Goal: Entertainment & Leisure: Consume media (video, audio)

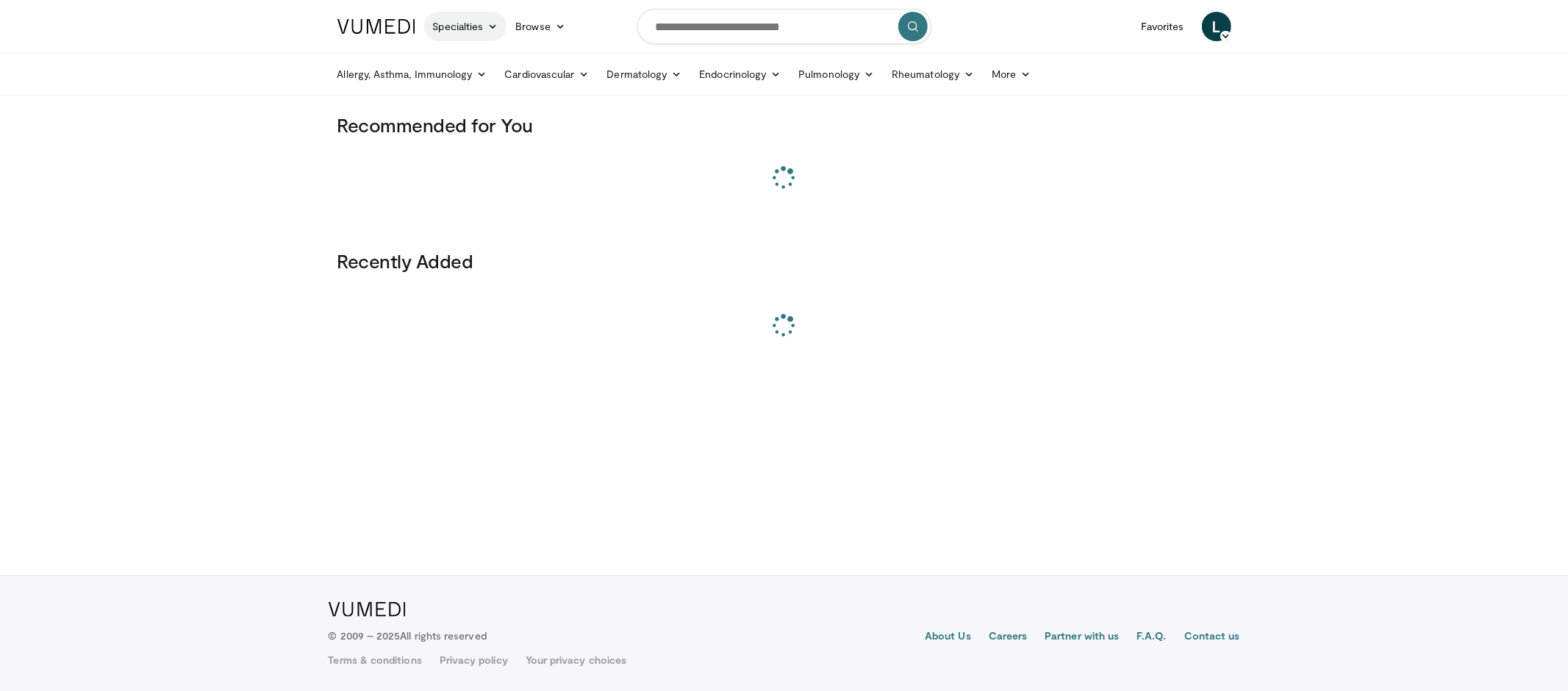
click at [473, 28] on link "Specialties" at bounding box center [465, 26] width 83 height 29
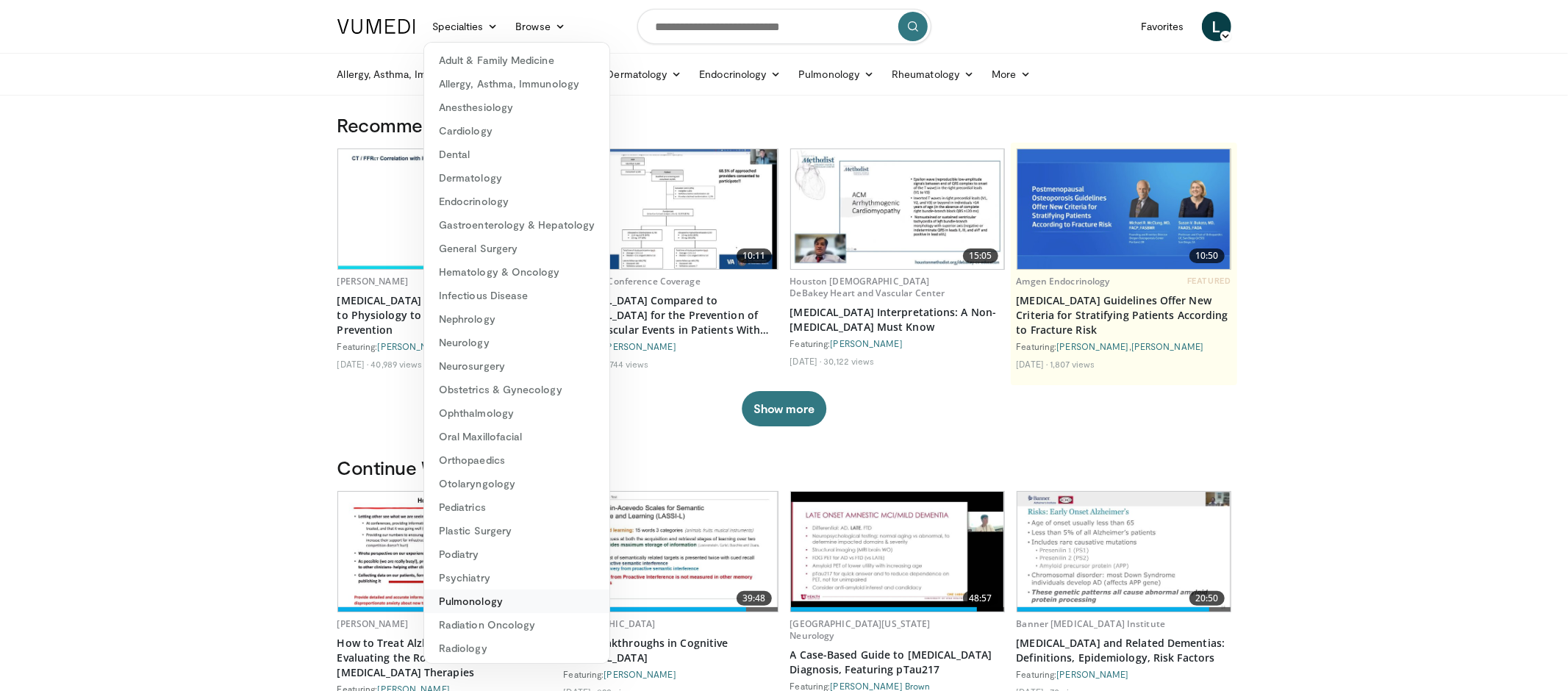
click at [484, 607] on link "Pulmonology" at bounding box center [517, 601] width 186 height 23
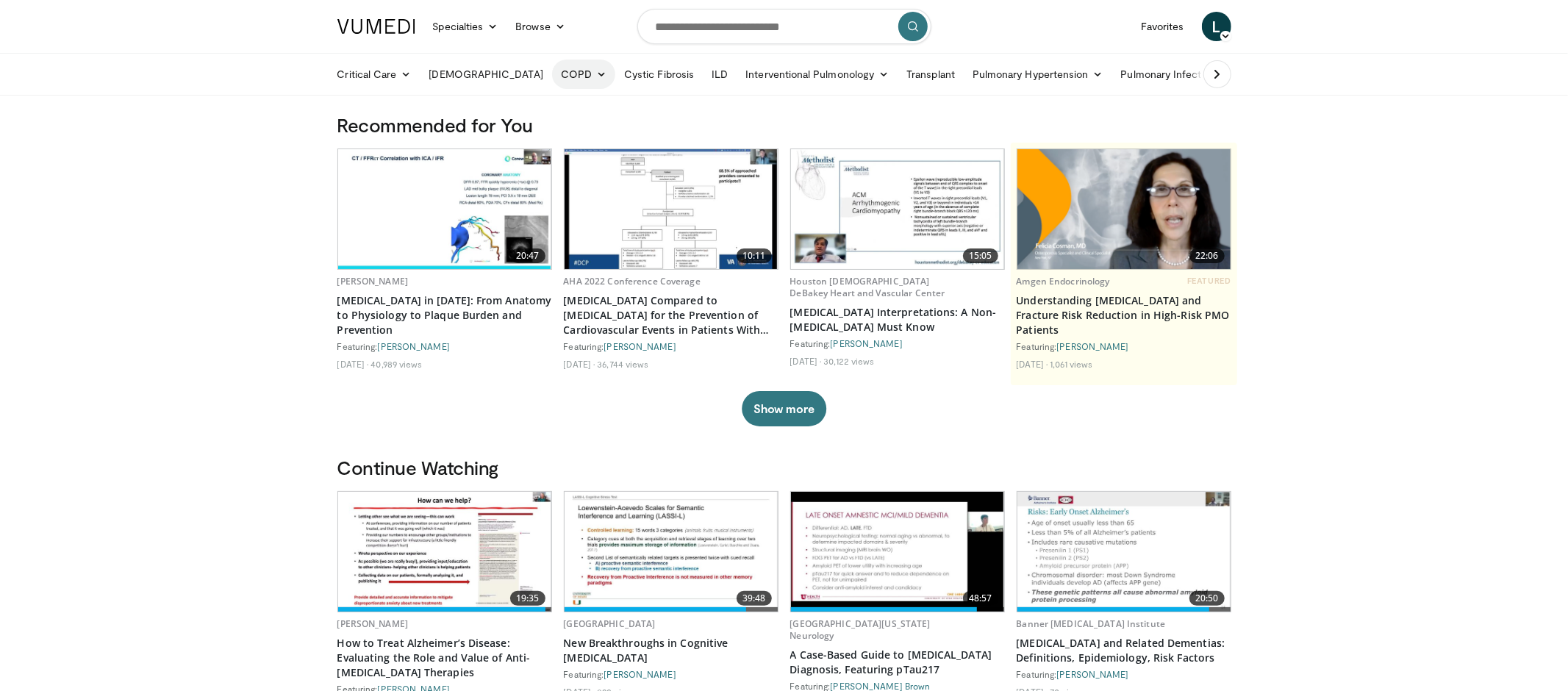
click at [552, 72] on link "COPD" at bounding box center [583, 73] width 63 height 29
click at [702, 79] on link "ILD" at bounding box center [719, 73] width 34 height 29
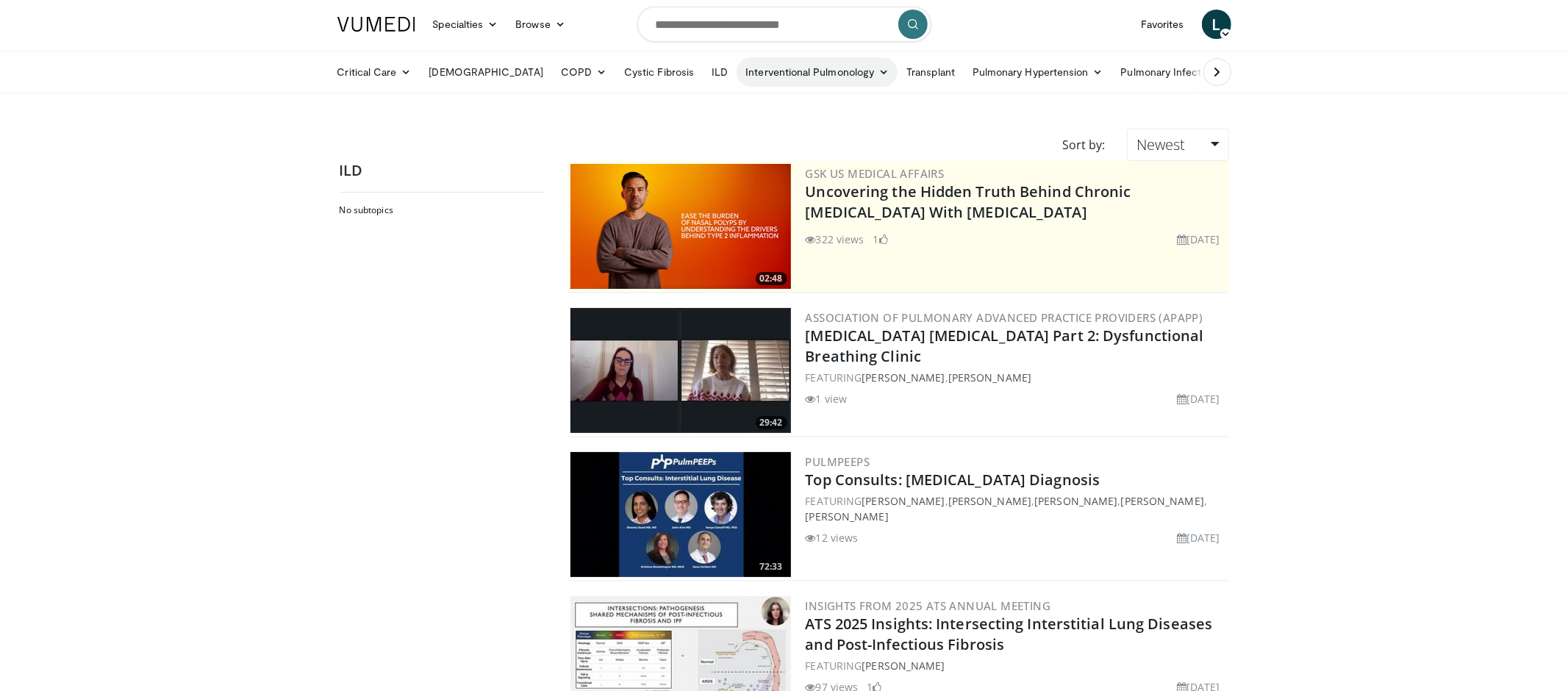
scroll to position [5, 0]
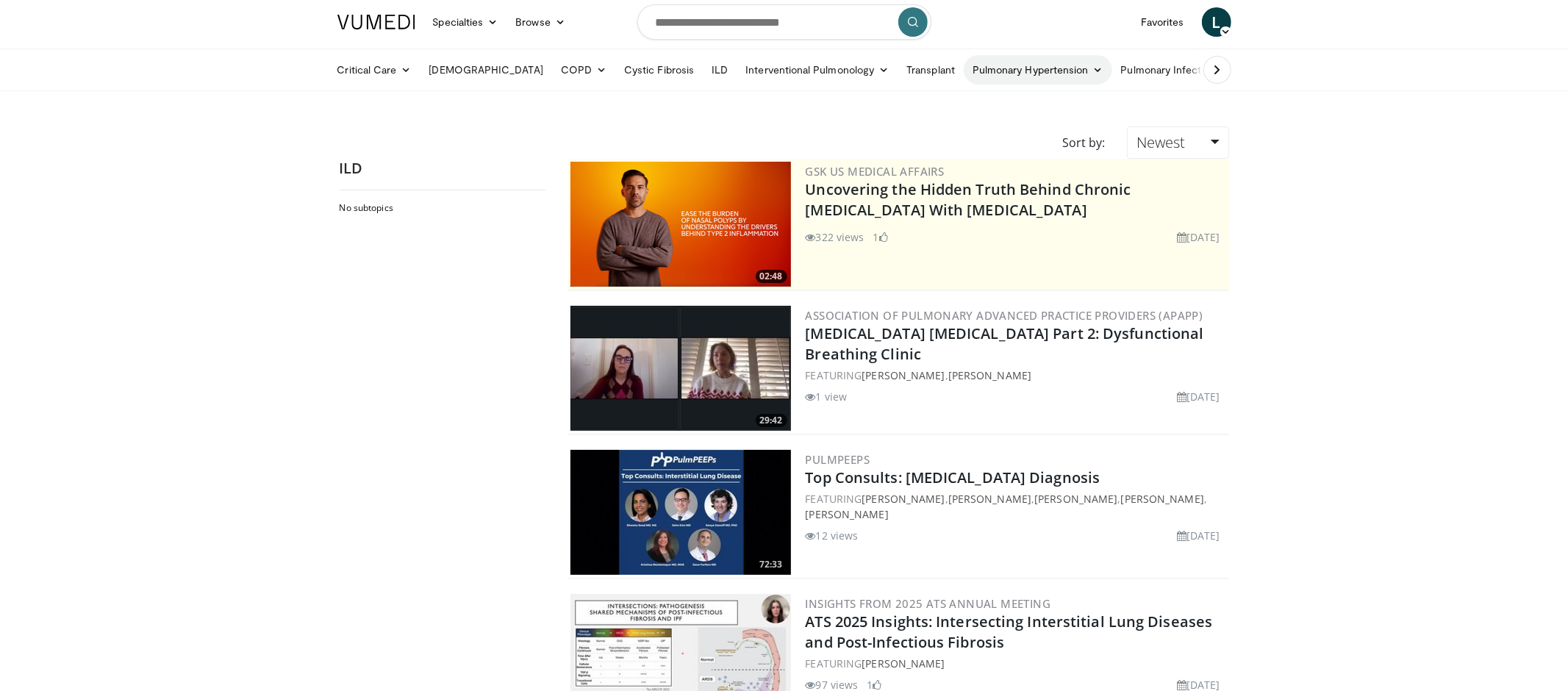
click at [1093, 72] on icon at bounding box center [1098, 69] width 10 height 10
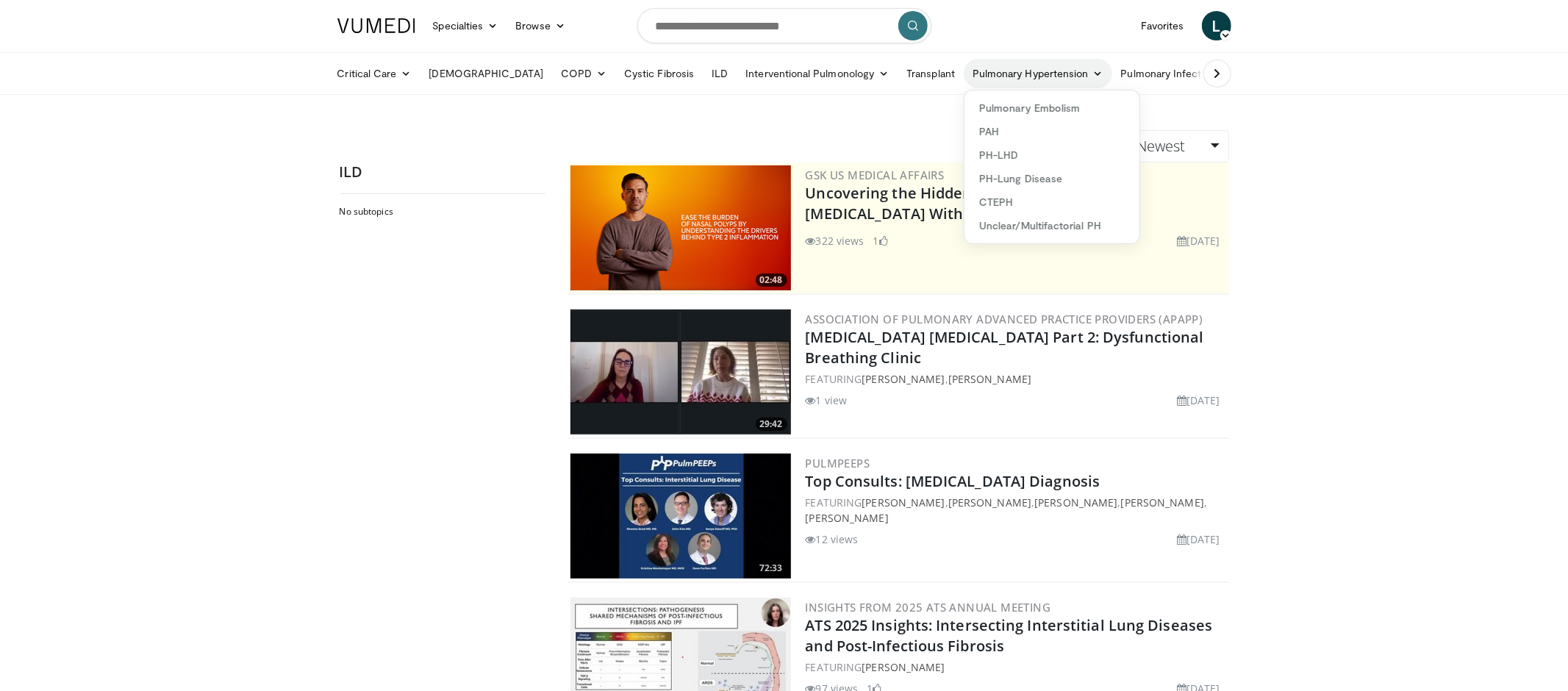
scroll to position [0, 0]
click at [1112, 73] on link "Pulmonary Infection" at bounding box center [1176, 73] width 128 height 29
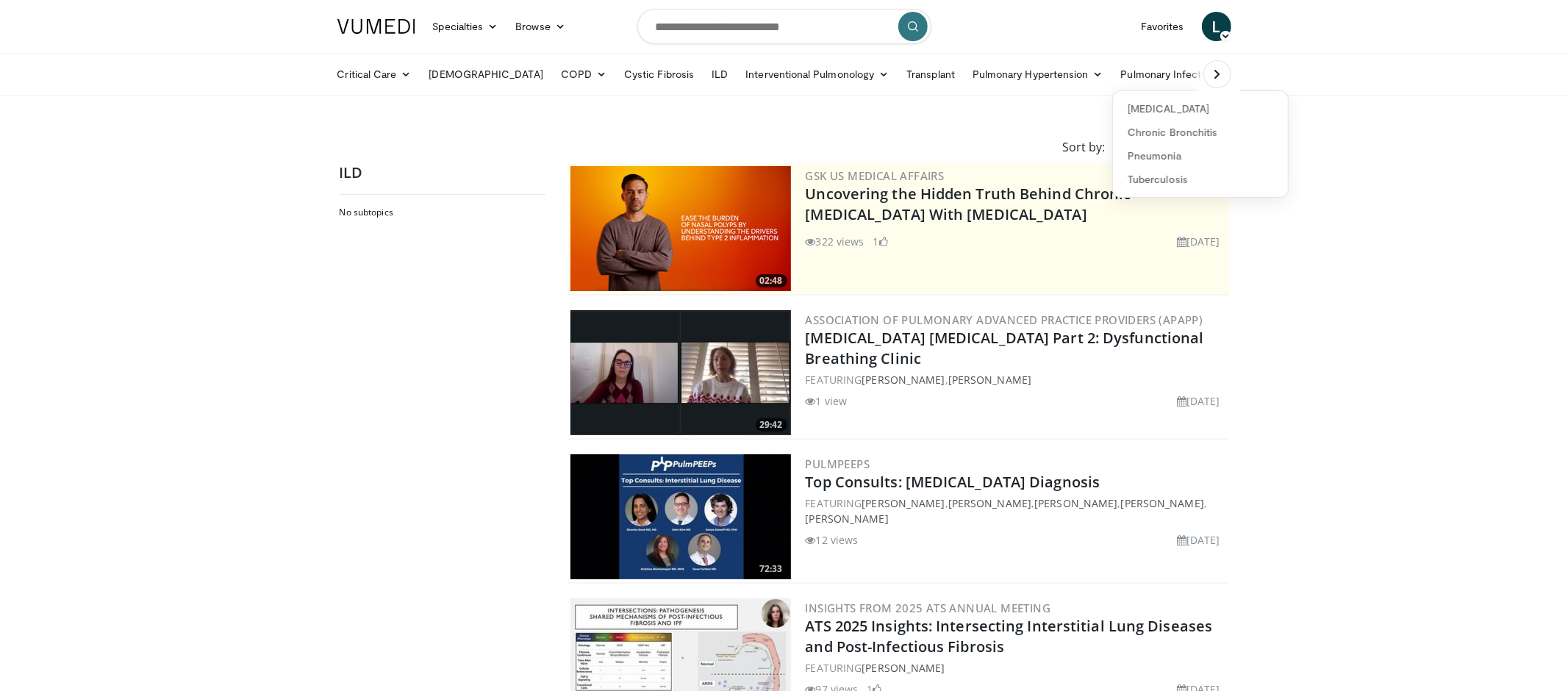
click at [1223, 73] on icon at bounding box center [1217, 74] width 15 height 15
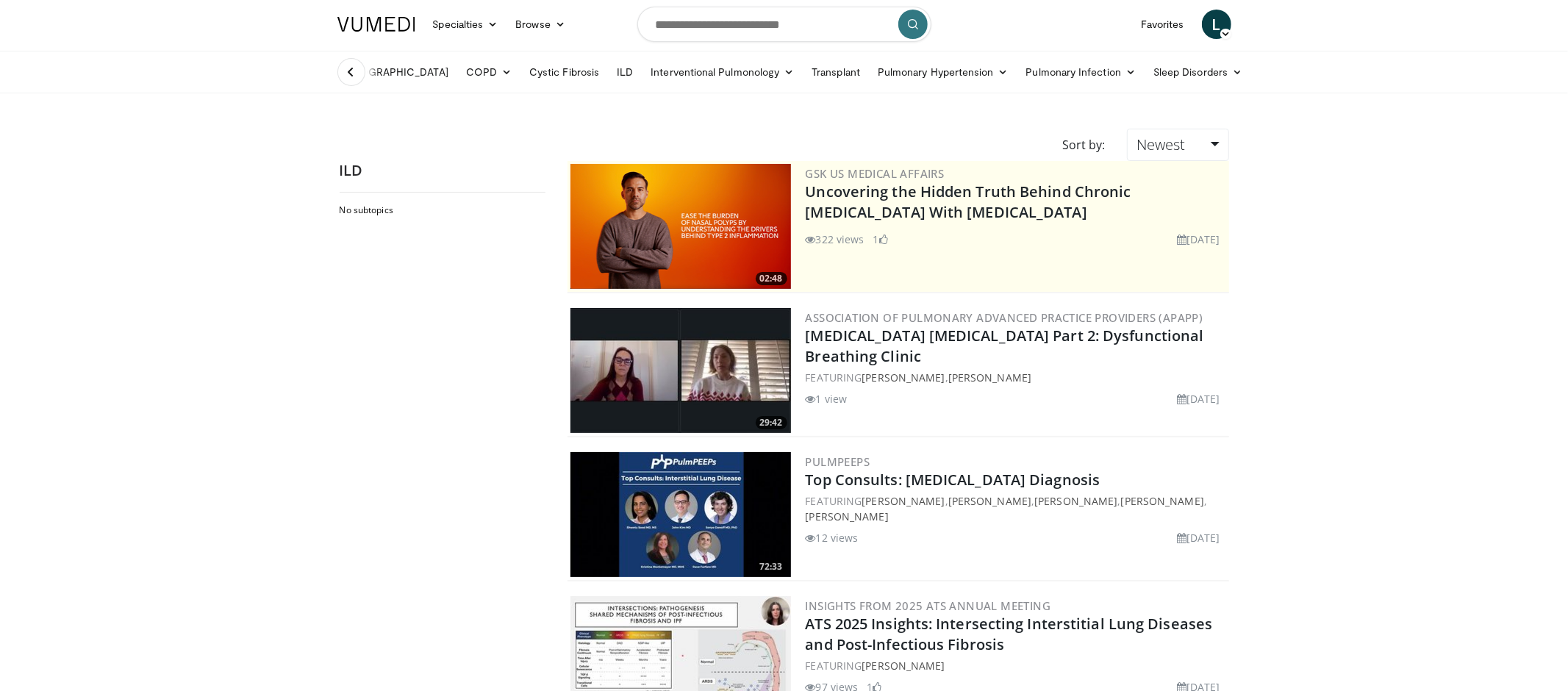
click at [342, 73] on button at bounding box center [352, 72] width 28 height 28
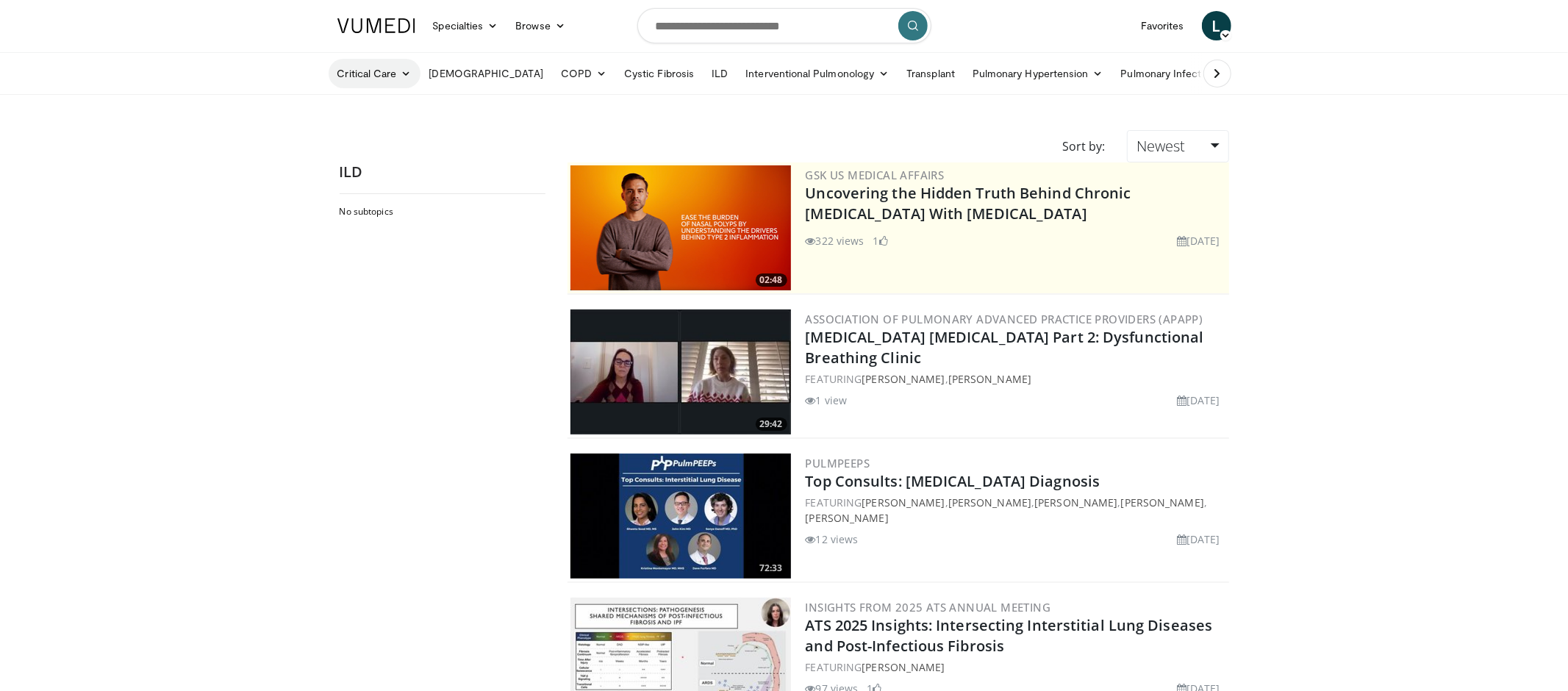
click at [378, 71] on link "Critical Care" at bounding box center [374, 73] width 92 height 29
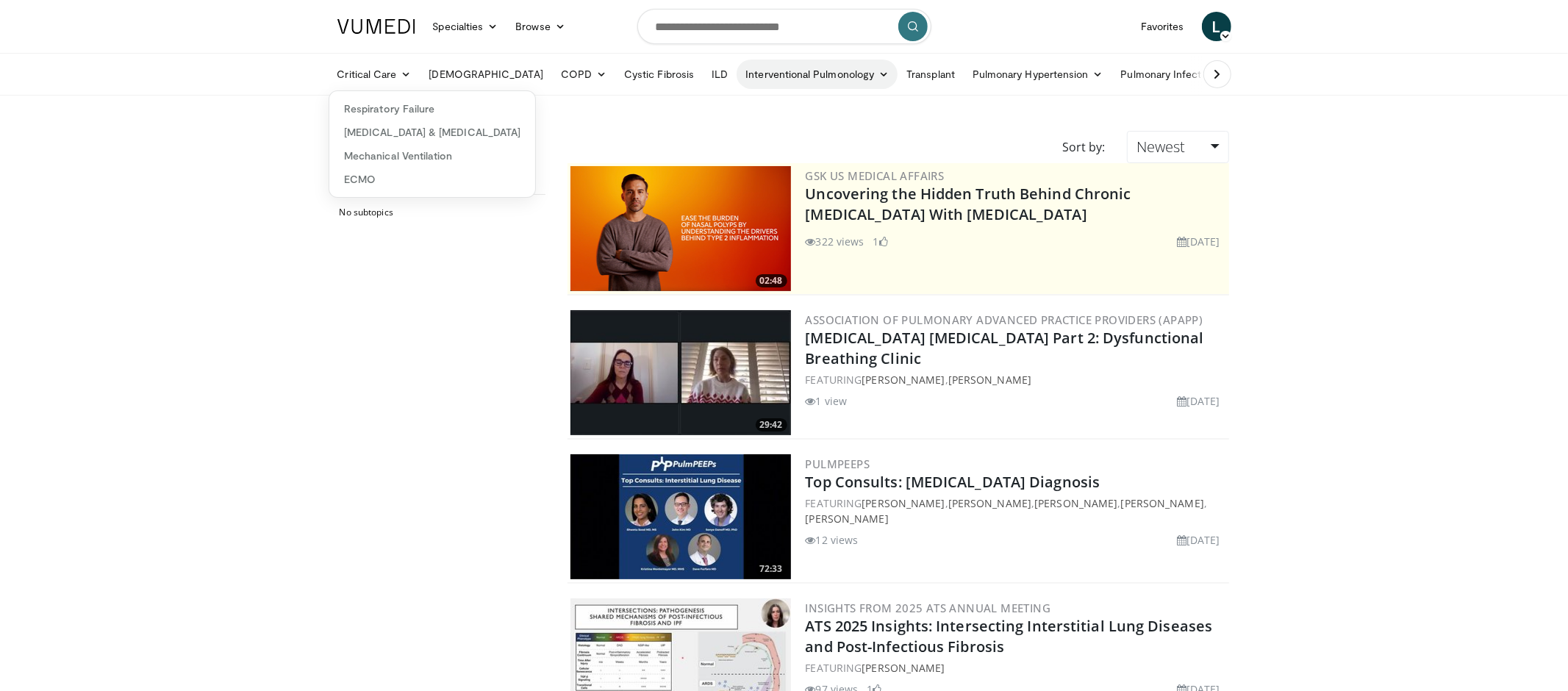
scroll to position [2, 0]
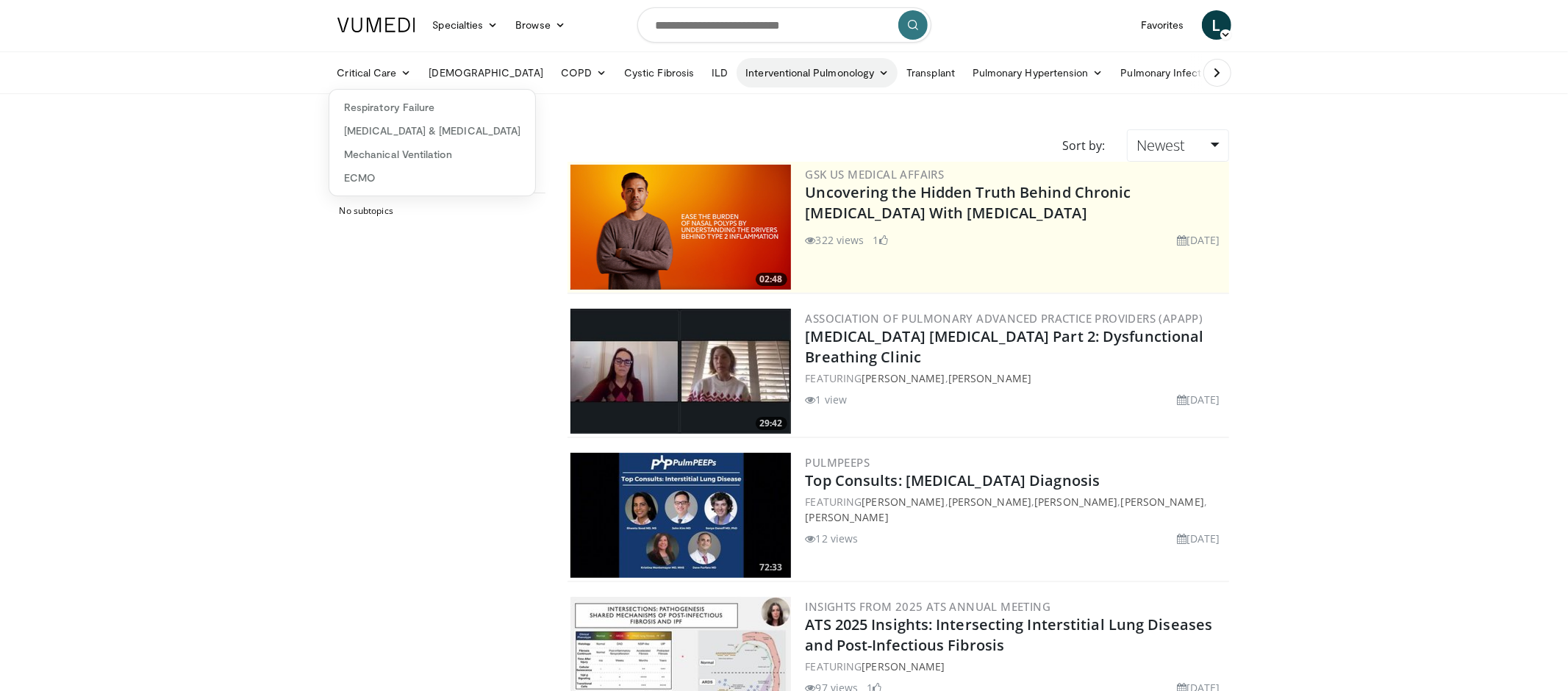
click at [736, 74] on link "Interventional Pulmonology" at bounding box center [817, 72] width 161 height 29
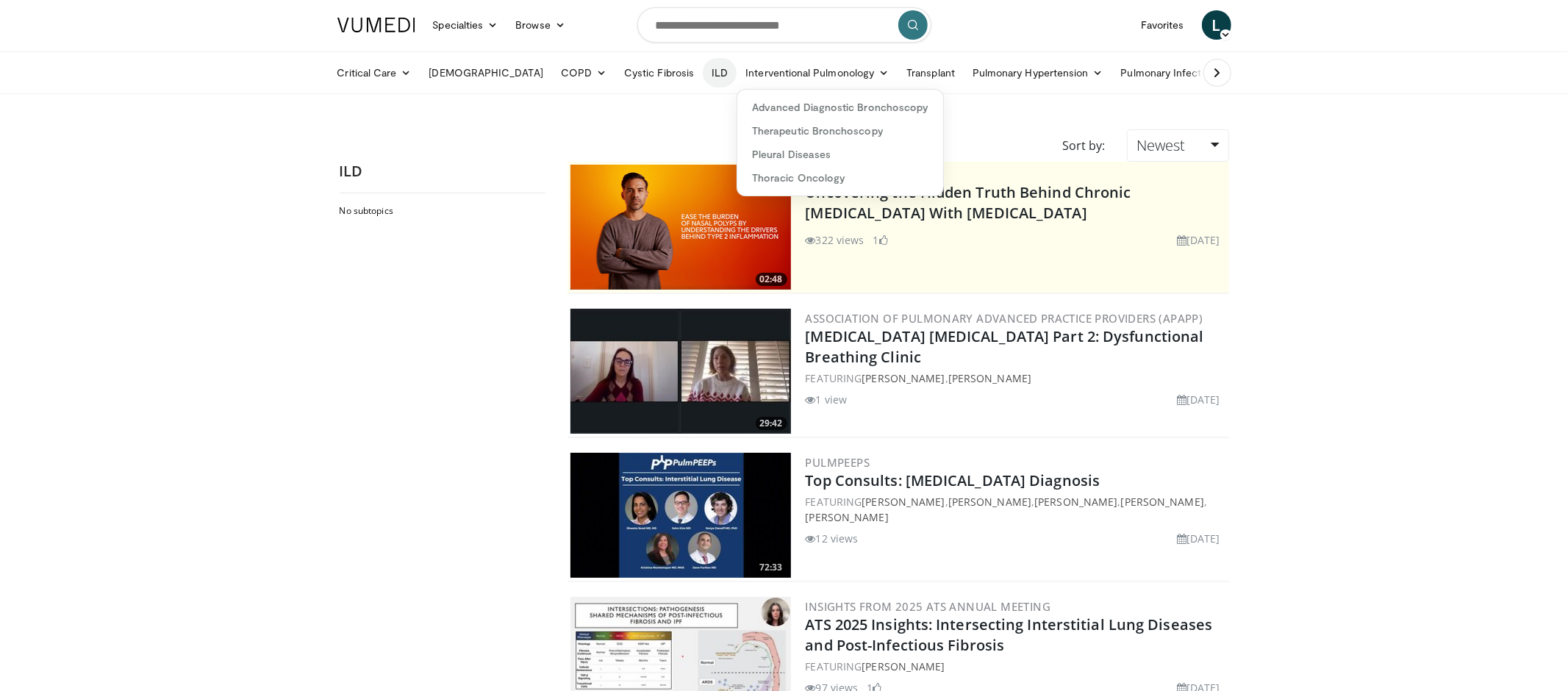
scroll to position [0, 0]
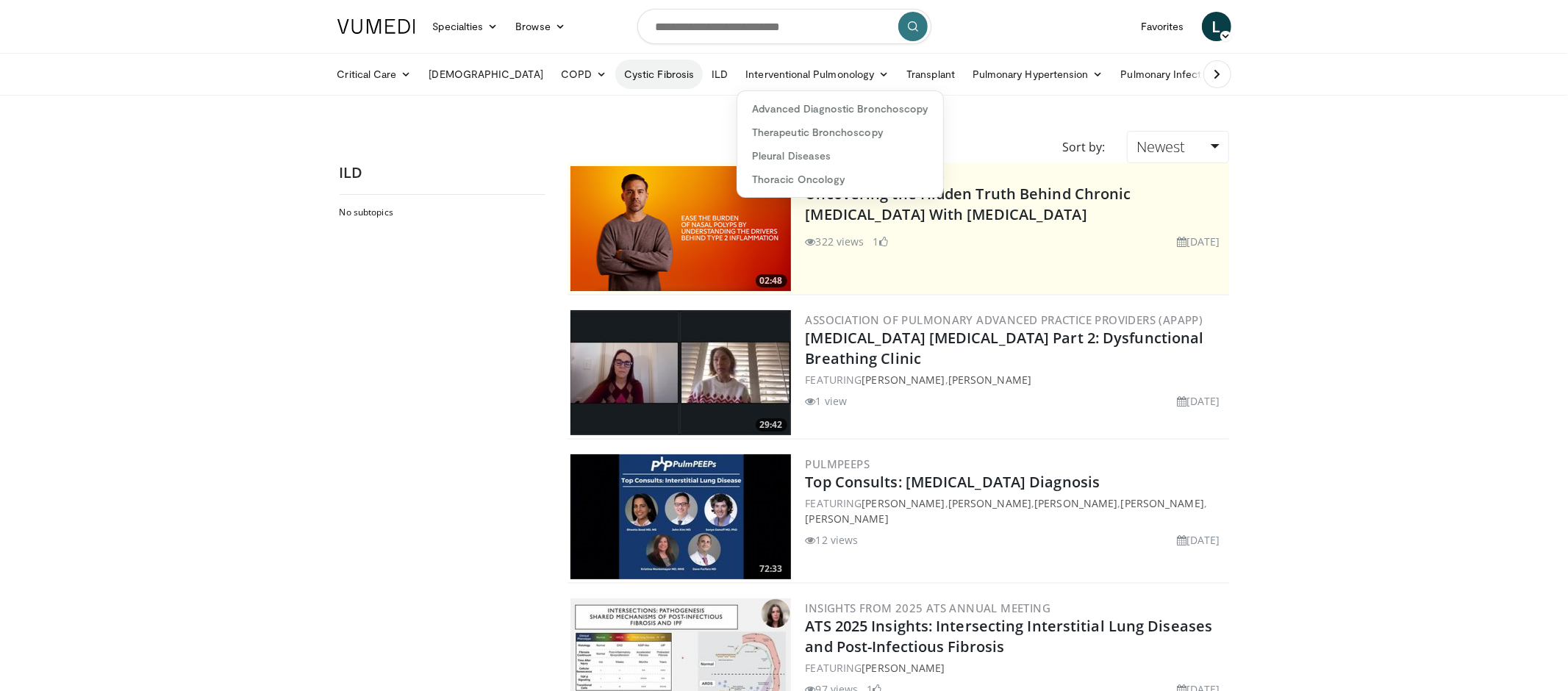
click at [615, 83] on link "Cystic Fibrosis" at bounding box center [658, 73] width 87 height 29
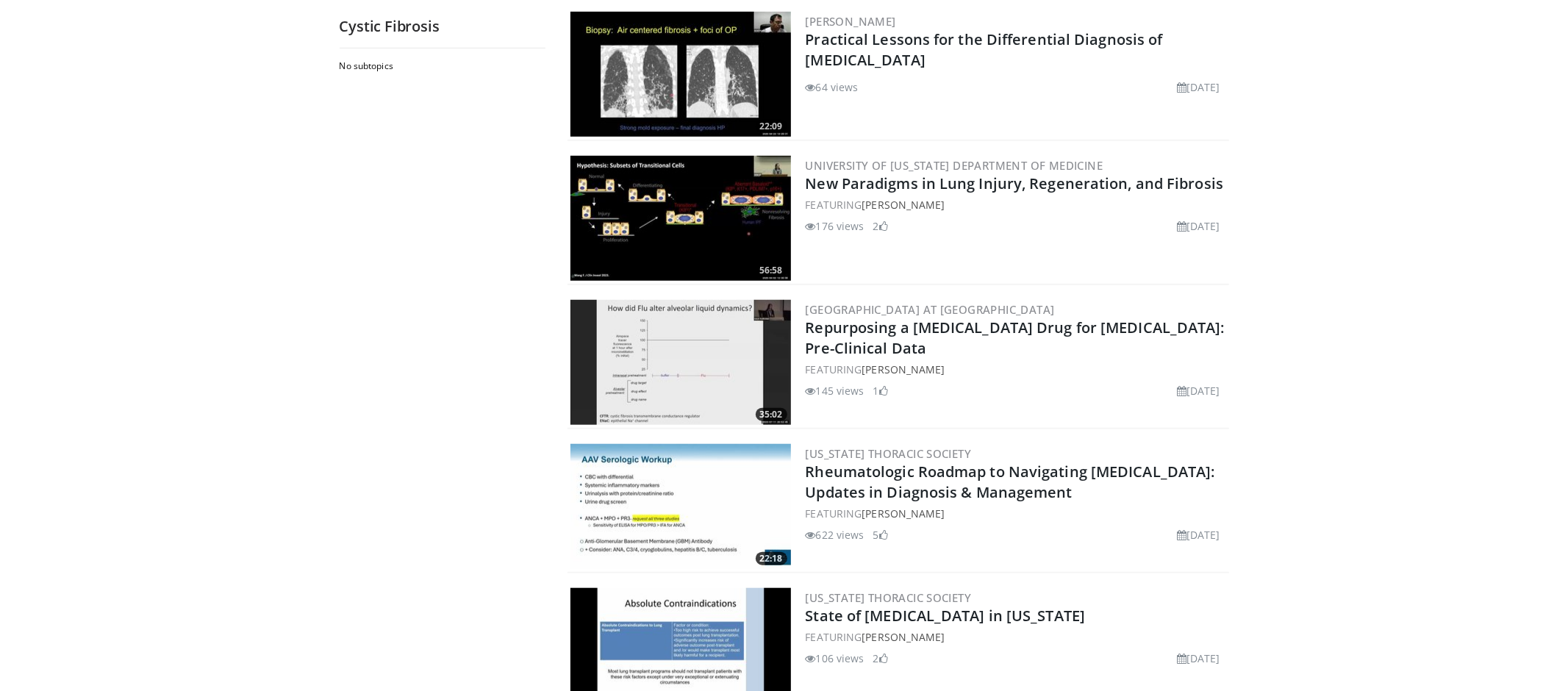
scroll to position [884, 0]
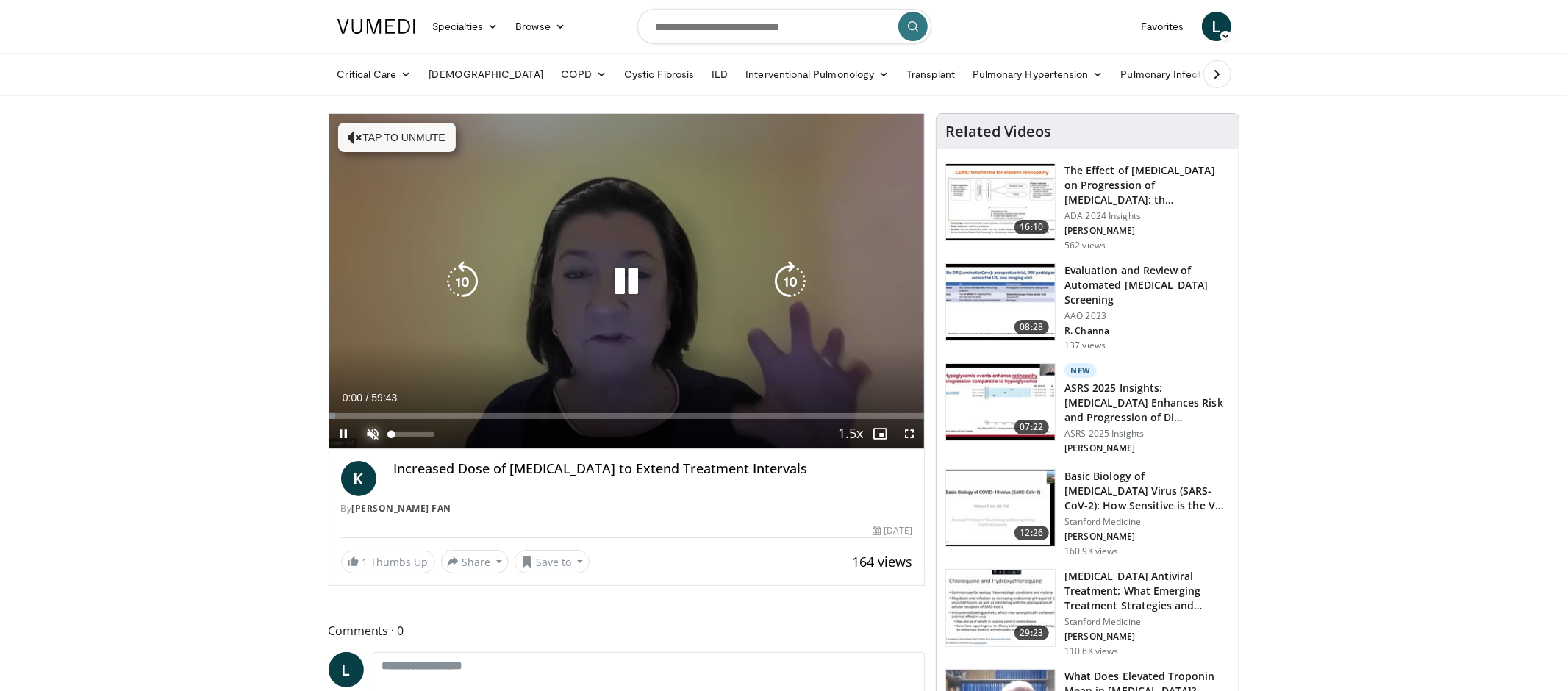
drag, startPoint x: 380, startPoint y: 430, endPoint x: 373, endPoint y: 441, distance: 13.0
click at [379, 430] on span "Video Player" at bounding box center [373, 433] width 29 height 29
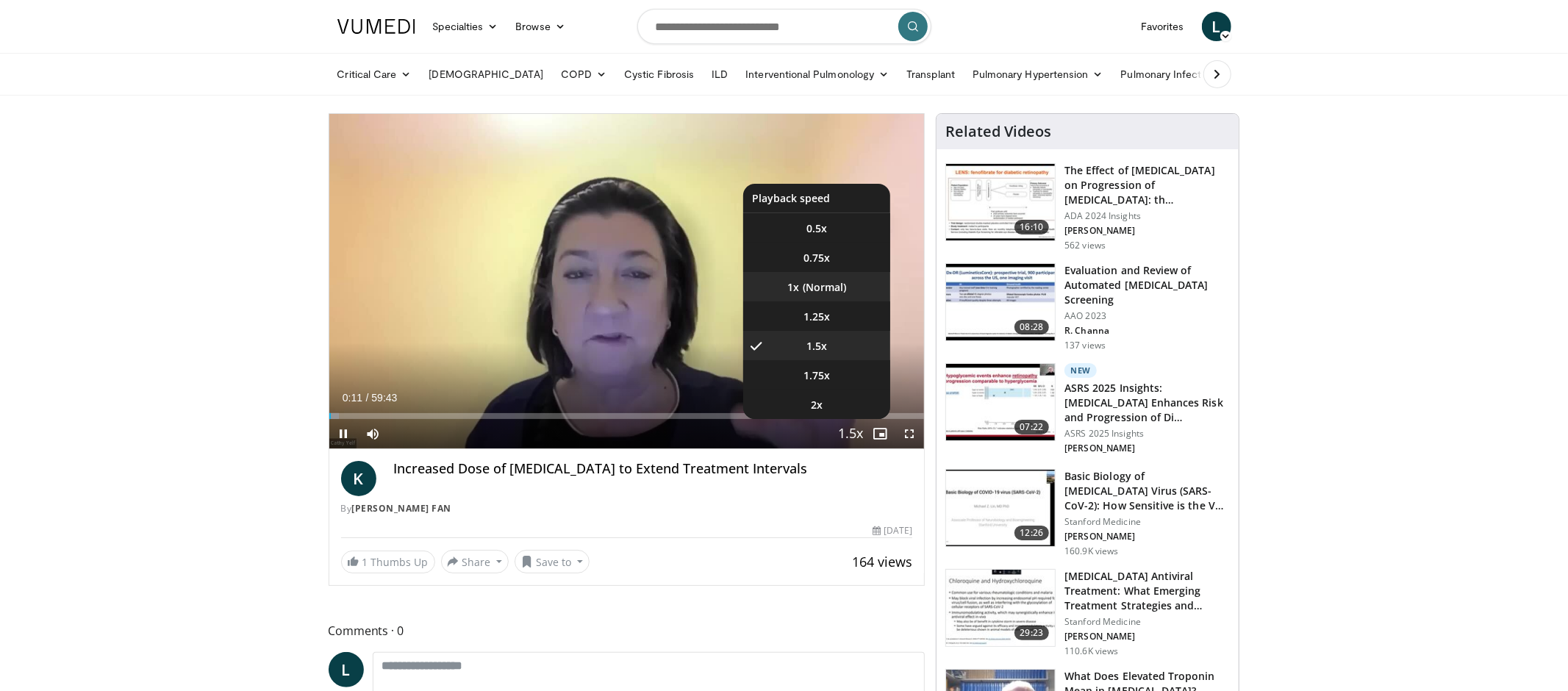
drag, startPoint x: 798, startPoint y: 291, endPoint x: 813, endPoint y: 328, distance: 39.9
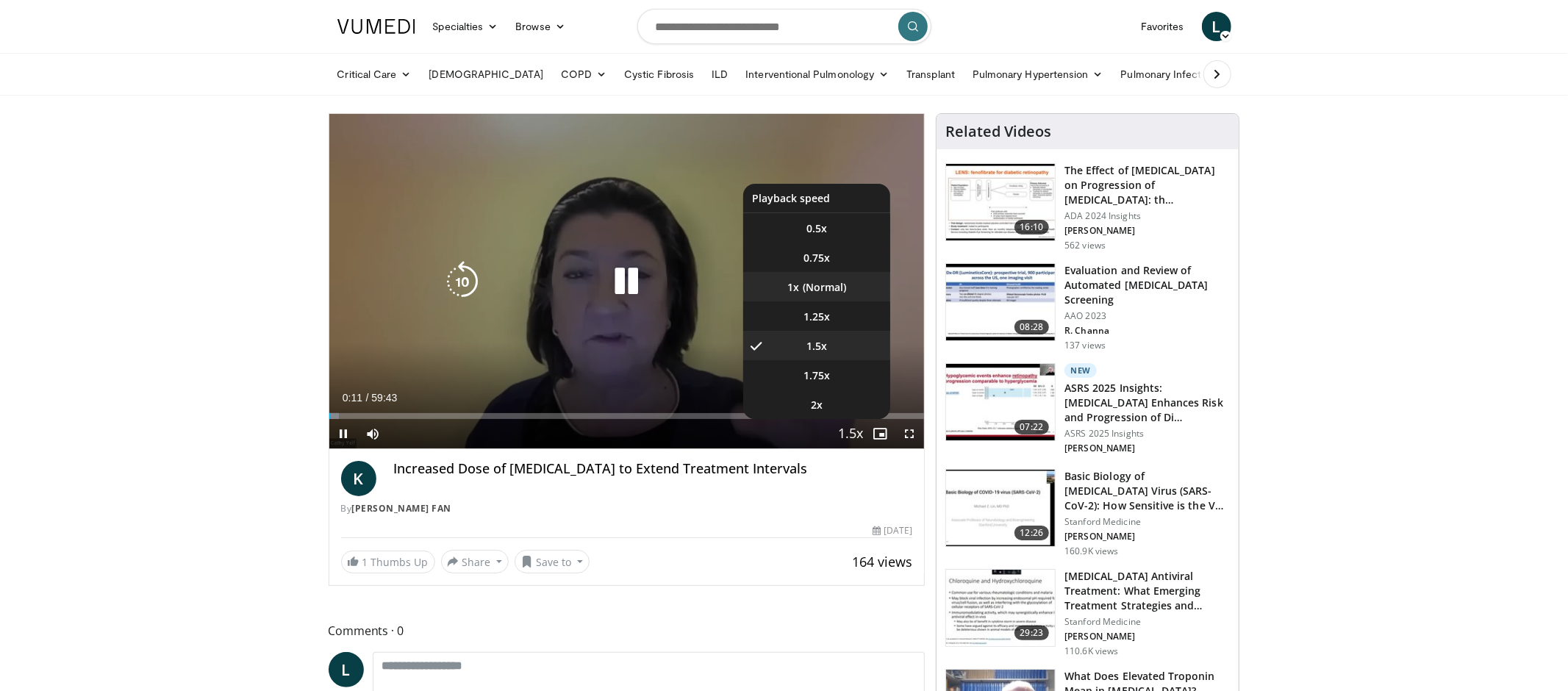
click at [798, 292] on span "1x" at bounding box center [793, 288] width 12 height 15
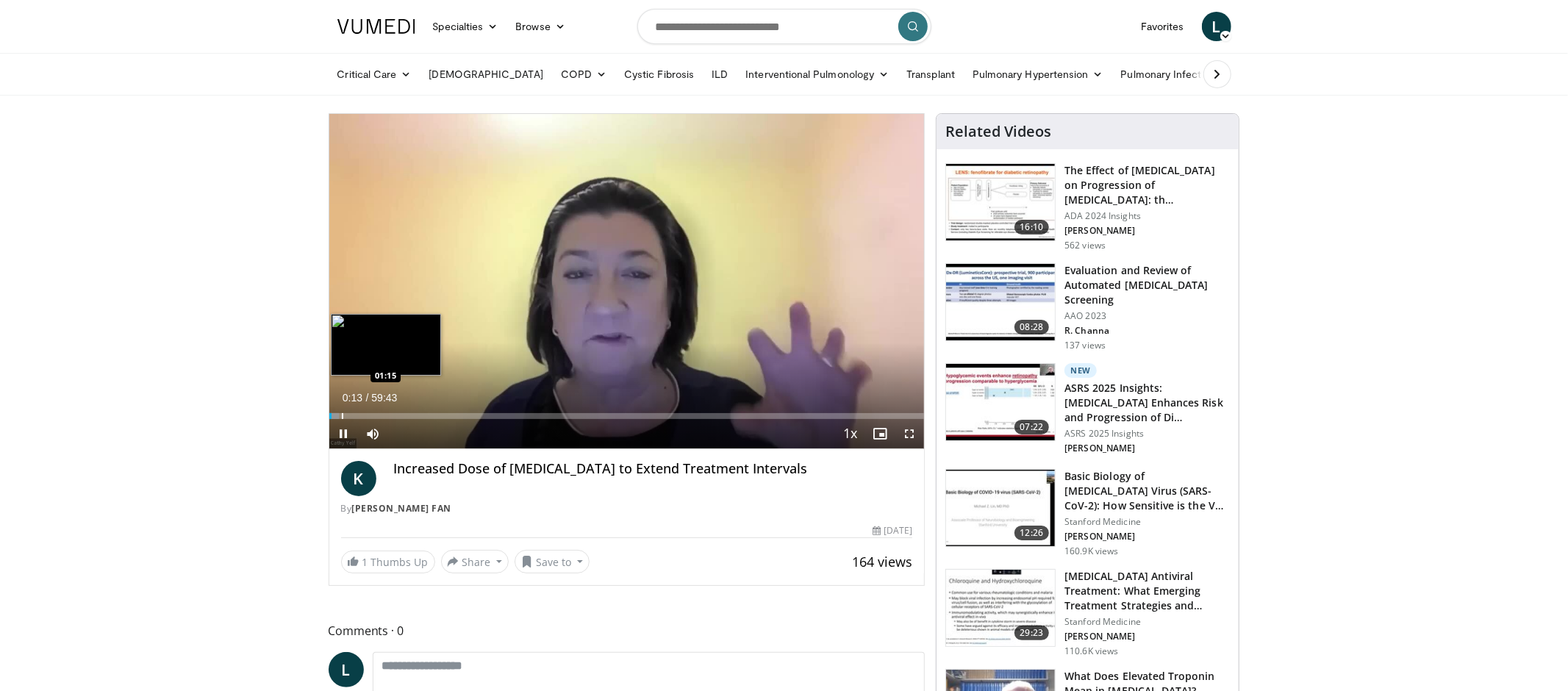
click at [342, 413] on div "Progress Bar" at bounding box center [343, 416] width 2 height 6
click at [336, 417] on div "Progress Bar" at bounding box center [337, 416] width 2 height 6
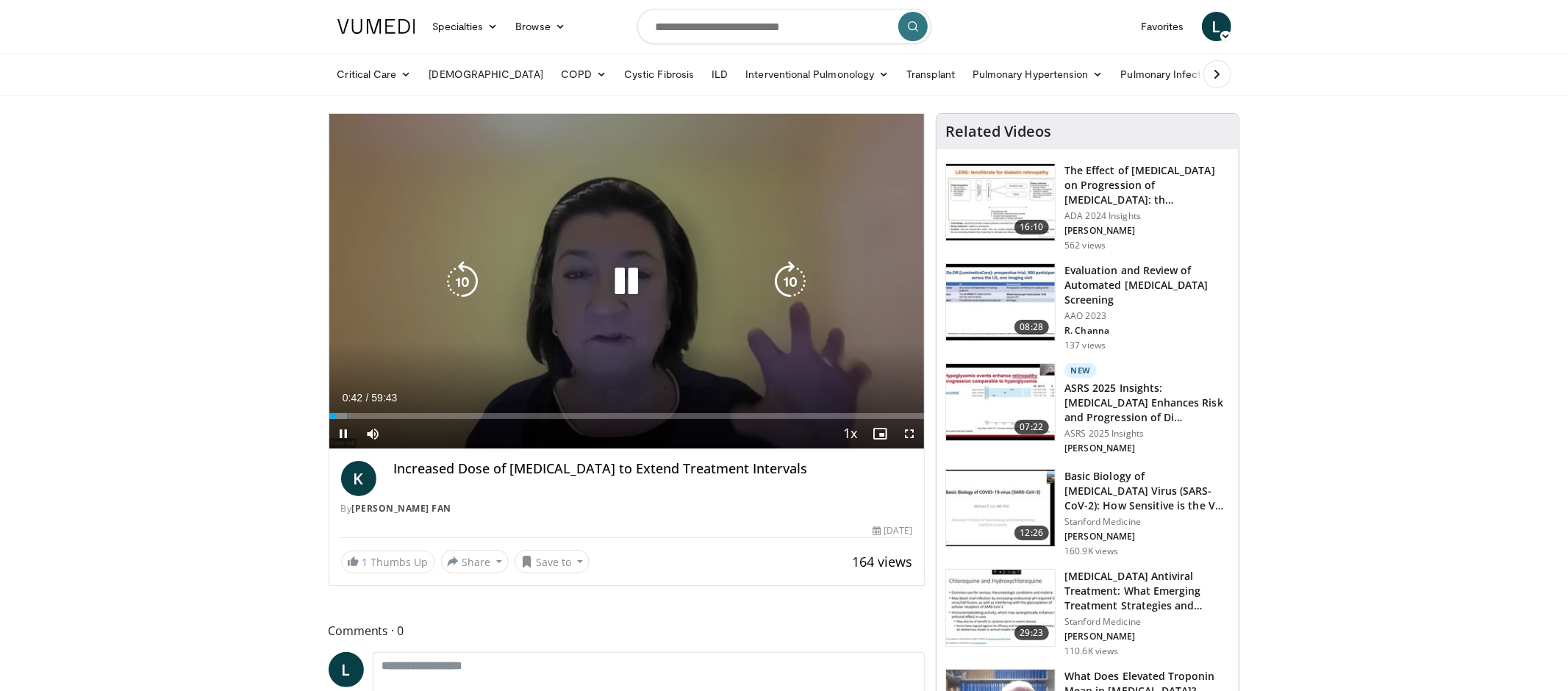
click at [465, 287] on icon "Video Player" at bounding box center [462, 281] width 41 height 41
click at [466, 287] on icon "Video Player" at bounding box center [462, 281] width 41 height 41
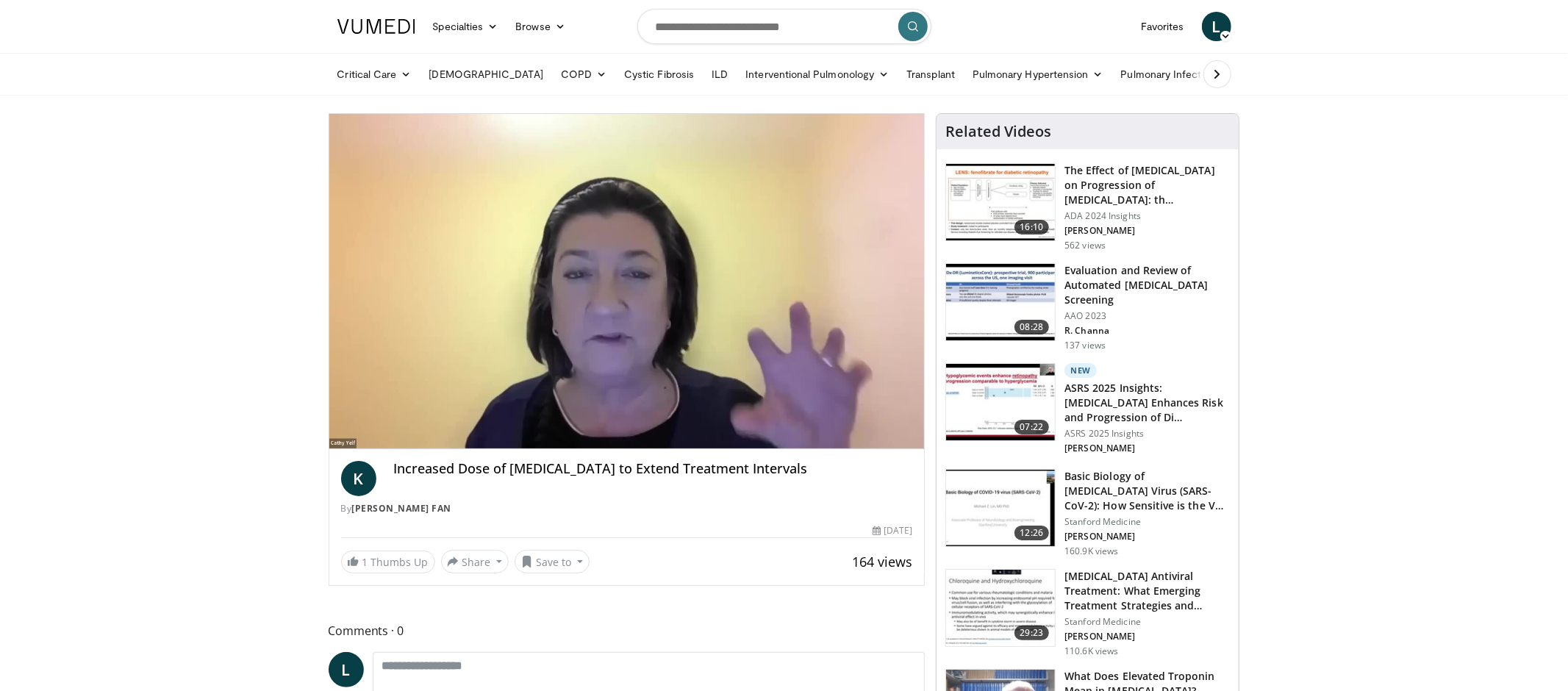
click at [457, 283] on div "20 seconds Tap to unmute" at bounding box center [626, 281] width 596 height 335
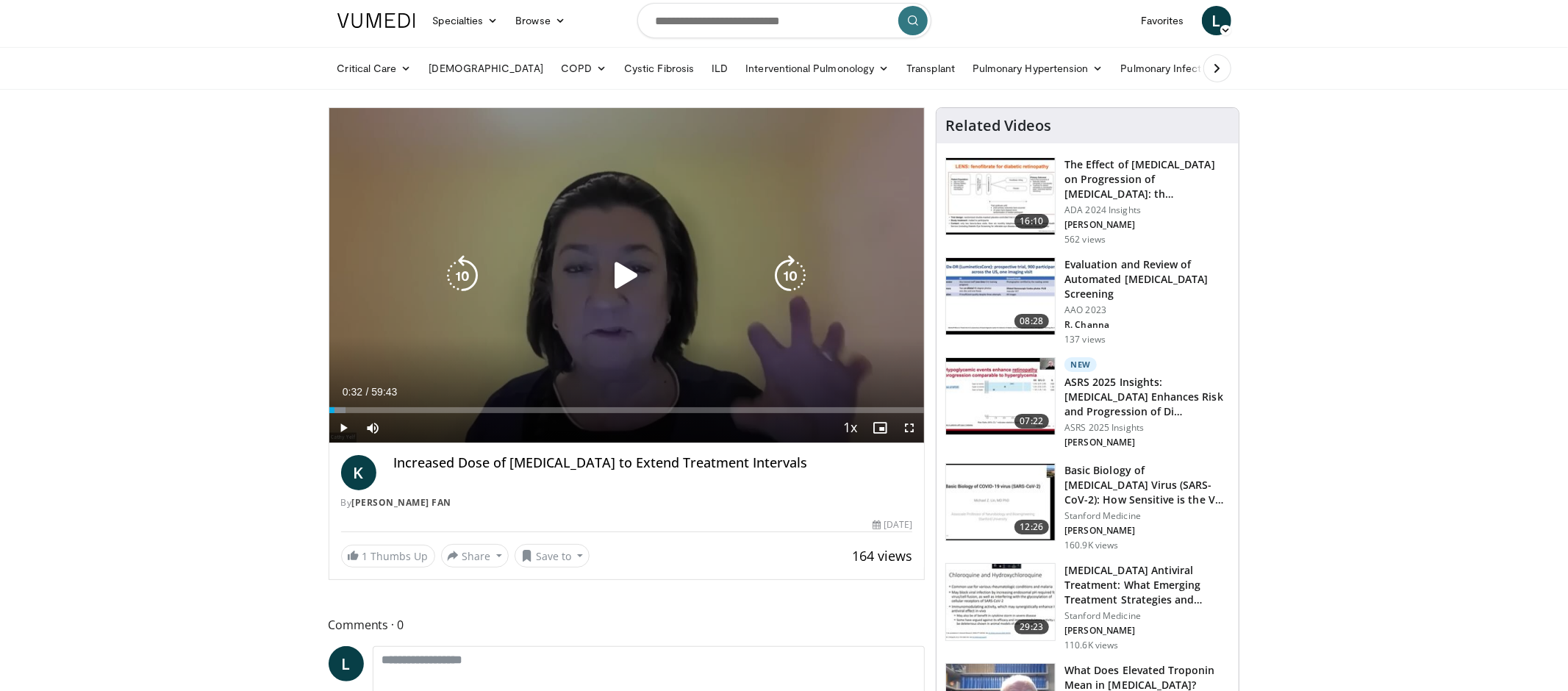
click at [456, 284] on icon "Video Player" at bounding box center [462, 276] width 41 height 41
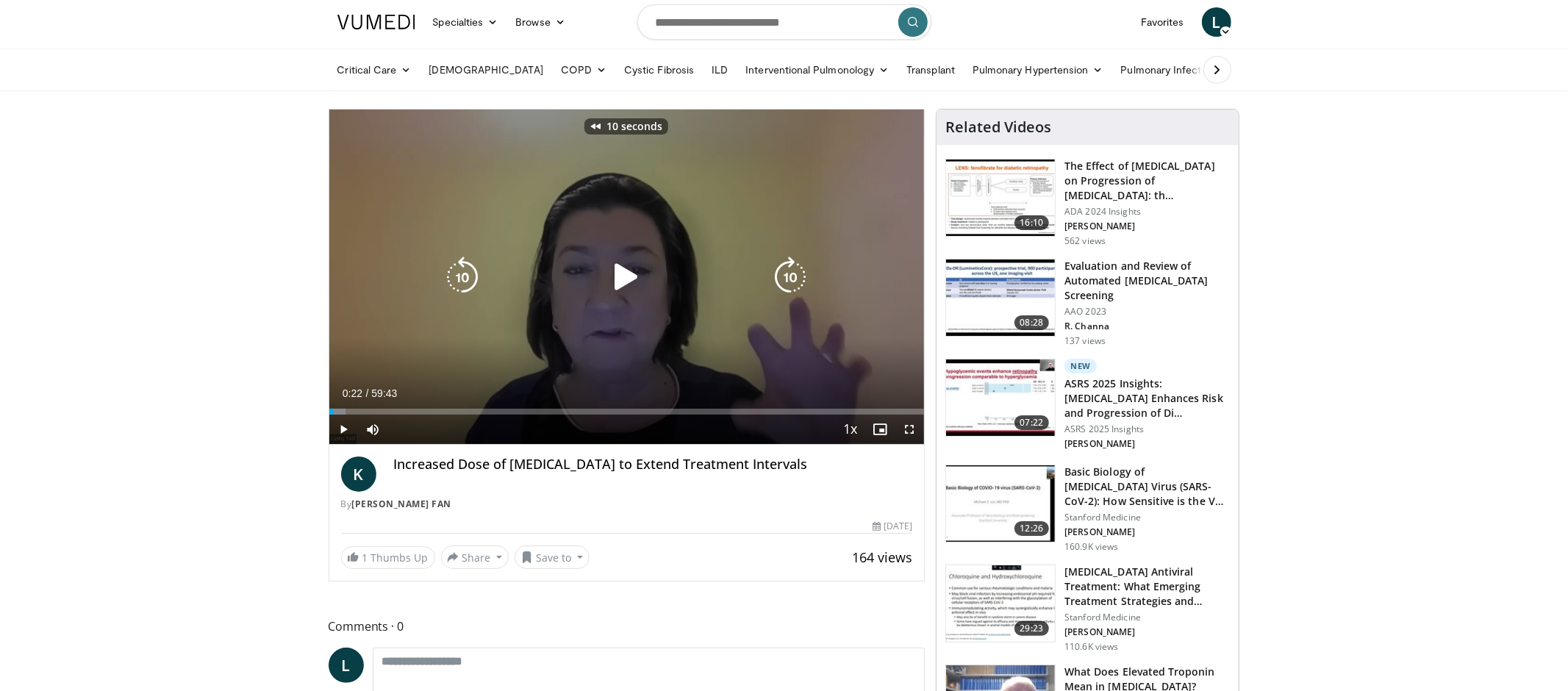
scroll to position [3, 0]
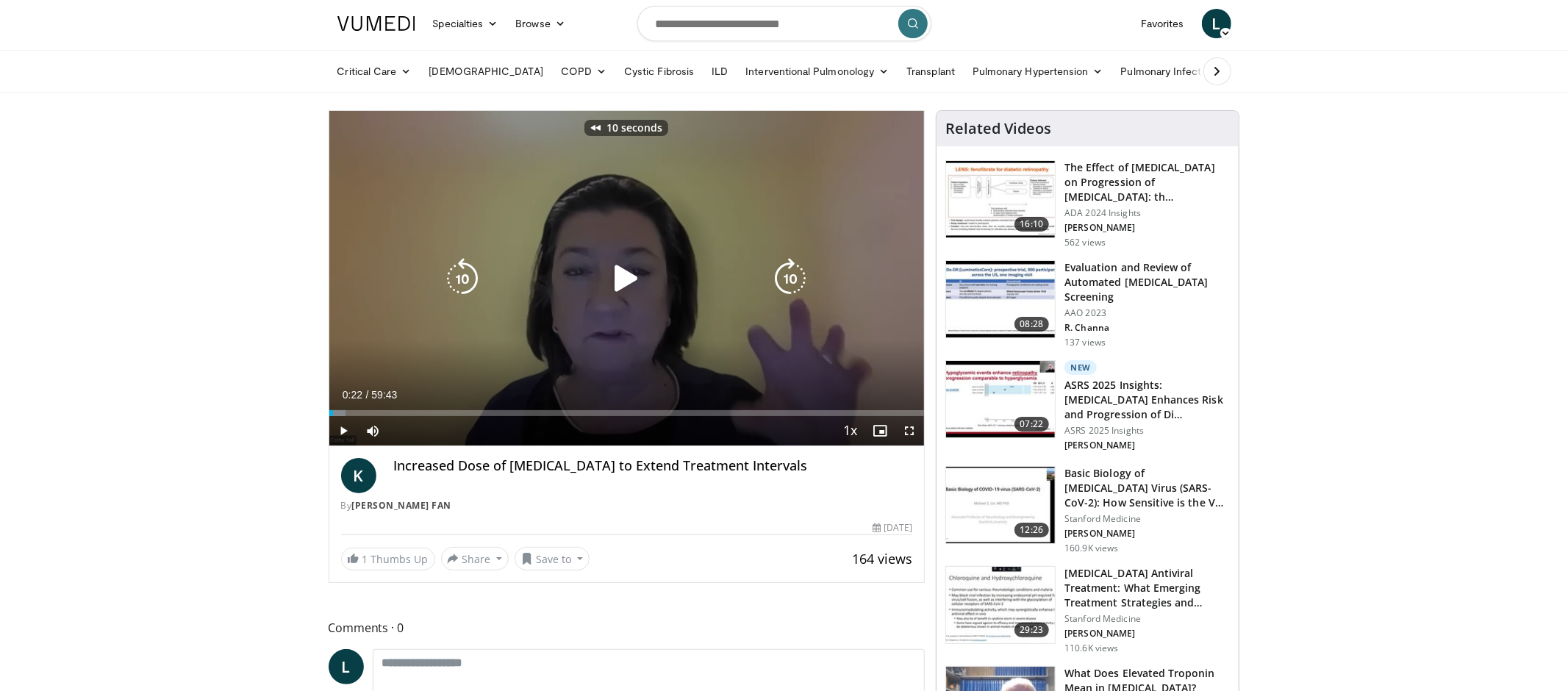
click at [625, 274] on icon "Video Player" at bounding box center [626, 278] width 41 height 41
click at [635, 271] on icon "Video Player" at bounding box center [626, 278] width 41 height 41
